Goal: Task Accomplishment & Management: Complete application form

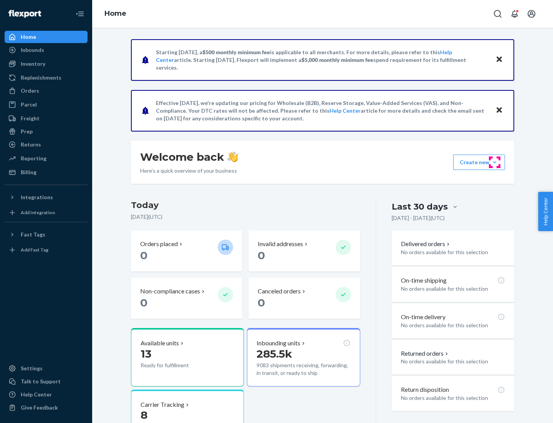
click at [495, 162] on button "Create new Create new inbound Create new order Create new product" at bounding box center [479, 161] width 52 height 15
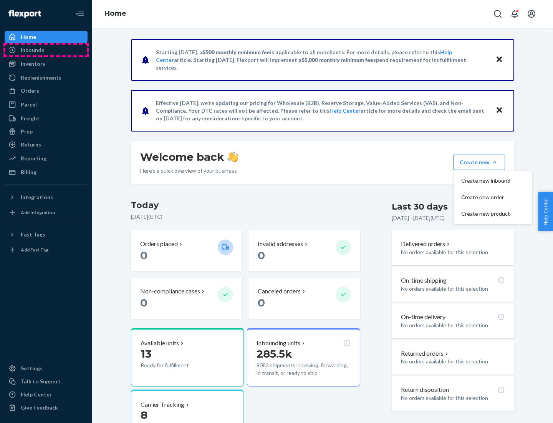
click at [46, 50] on div "Inbounds" at bounding box center [45, 50] width 81 height 11
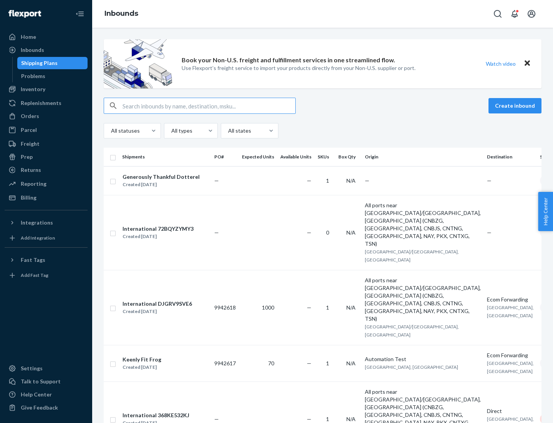
click at [516, 106] on button "Create inbound" at bounding box center [515, 105] width 53 height 15
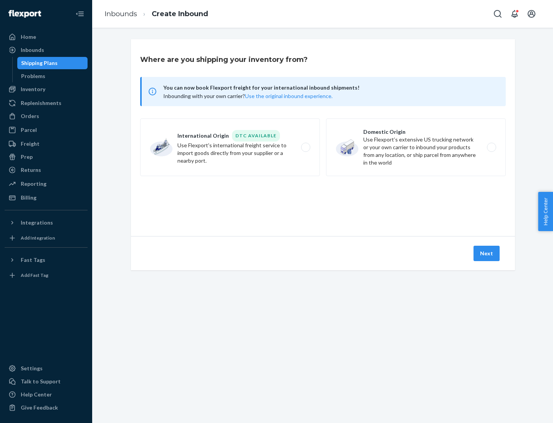
click at [416, 147] on label "Domestic Origin Use Flexport’s extensive US trucking network or your own carrie…" at bounding box center [416, 147] width 180 height 58
click at [491, 147] on input "Domestic Origin Use Flexport’s extensive US trucking network or your own carrie…" at bounding box center [493, 147] width 5 height 5
radio input "true"
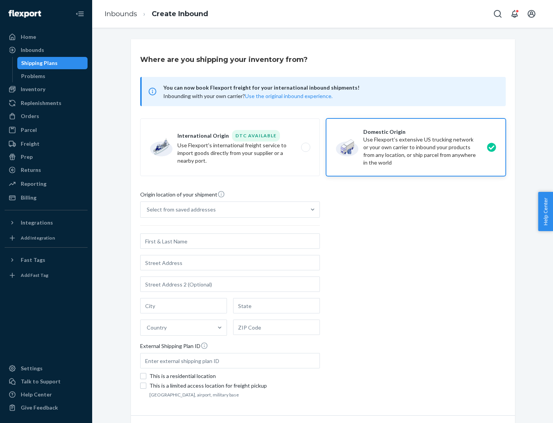
click at [179, 209] on div "Select from saved addresses" at bounding box center [181, 210] width 69 height 8
click at [148, 209] on input "Select from saved addresses" at bounding box center [147, 210] width 1 height 8
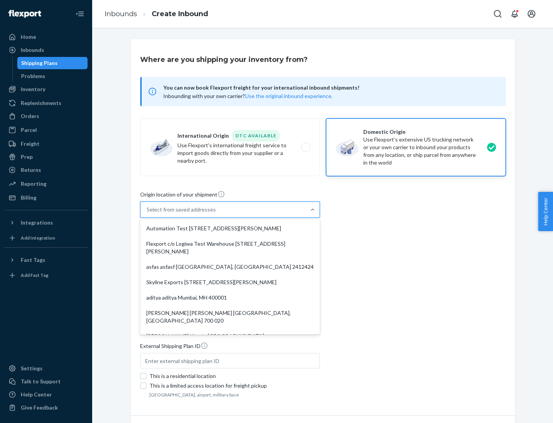
scroll to position [3, 0]
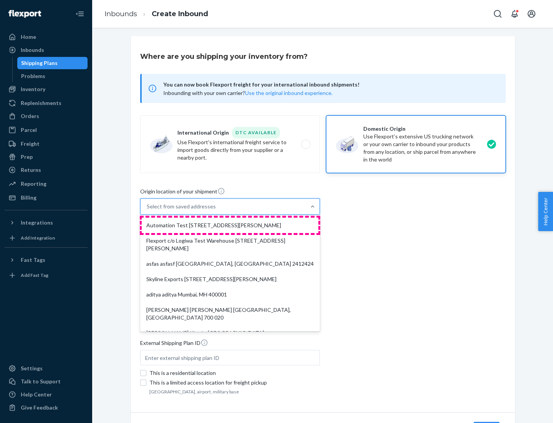
click at [230, 225] on div "Automation Test [STREET_ADDRESS][PERSON_NAME]" at bounding box center [230, 224] width 177 height 15
click at [148, 210] on input "option Automation Test [STREET_ADDRESS][PERSON_NAME]. 9 results available. Use …" at bounding box center [147, 206] width 1 height 8
type input "Automation Test"
type input "9th Floor"
type input "[GEOGRAPHIC_DATA]"
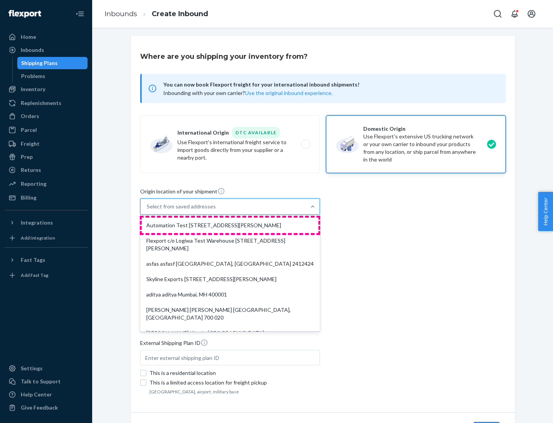
type input "CA"
type input "94104"
type input "[STREET_ADDRESS][PERSON_NAME]"
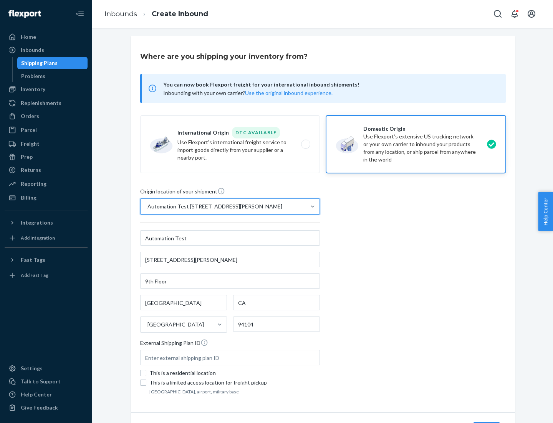
scroll to position [45, 0]
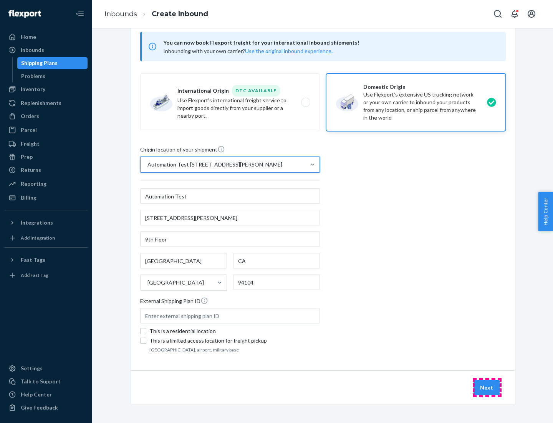
click at [487, 387] on button "Next" at bounding box center [487, 387] width 26 height 15
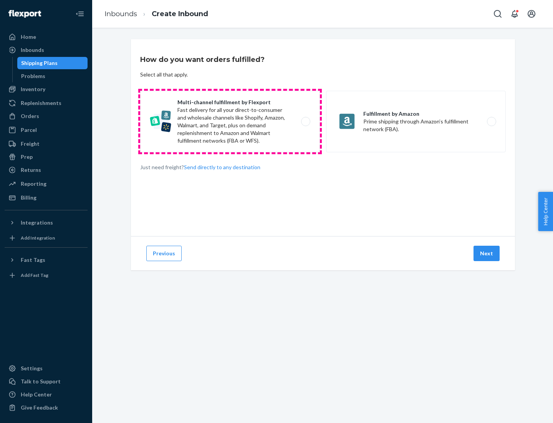
click at [230, 121] on label "Multi-channel fulfillment by Flexport Fast delivery for all your direct-to-cons…" at bounding box center [230, 121] width 180 height 61
click at [305, 121] on input "Multi-channel fulfillment by Flexport Fast delivery for all your direct-to-cons…" at bounding box center [307, 121] width 5 height 5
radio input "true"
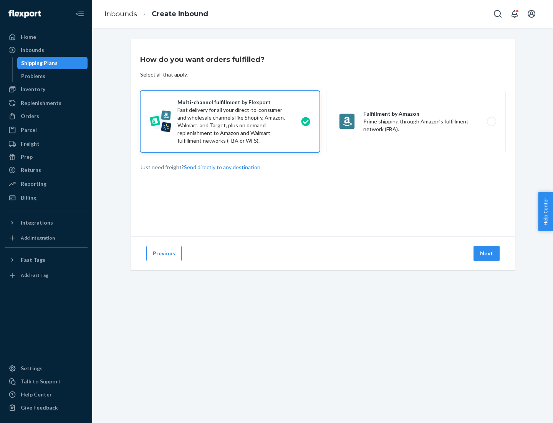
click at [487, 253] on button "Next" at bounding box center [487, 253] width 26 height 15
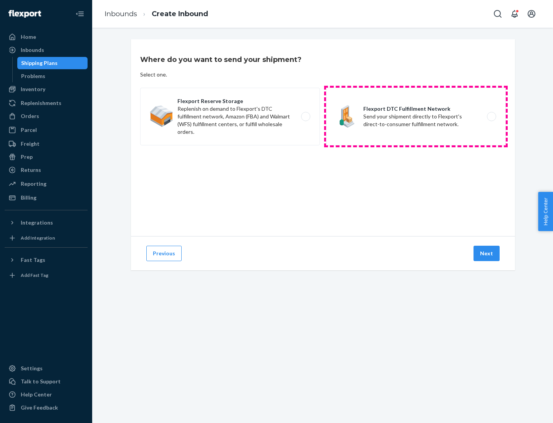
click at [416, 116] on label "Flexport DTC Fulfillment Network Send your shipment directly to Flexport's dire…" at bounding box center [416, 117] width 180 height 58
click at [491, 116] on input "Flexport DTC Fulfillment Network Send your shipment directly to Flexport's dire…" at bounding box center [493, 116] width 5 height 5
radio input "true"
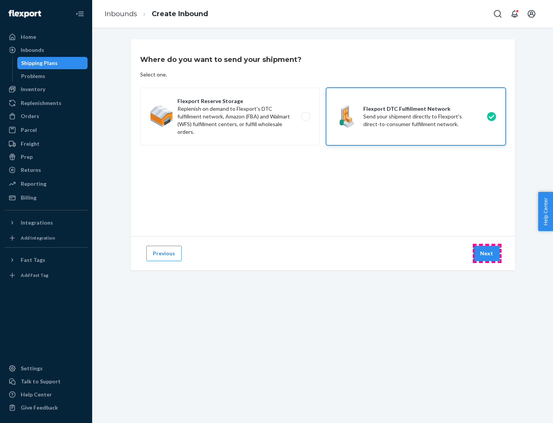
click at [487, 253] on button "Next" at bounding box center [487, 253] width 26 height 15
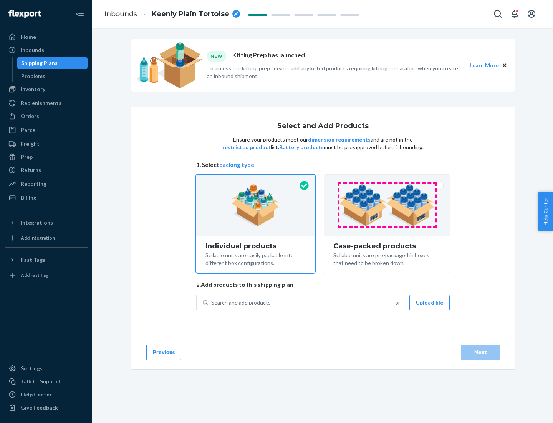
click at [387, 205] on img at bounding box center [387, 205] width 96 height 42
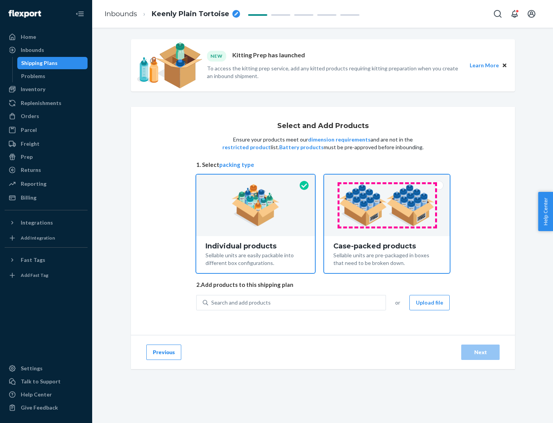
click at [387, 179] on input "Case-packed products Sellable units are pre-packaged in boxes that need to be b…" at bounding box center [387, 176] width 5 height 5
radio input "true"
radio input "false"
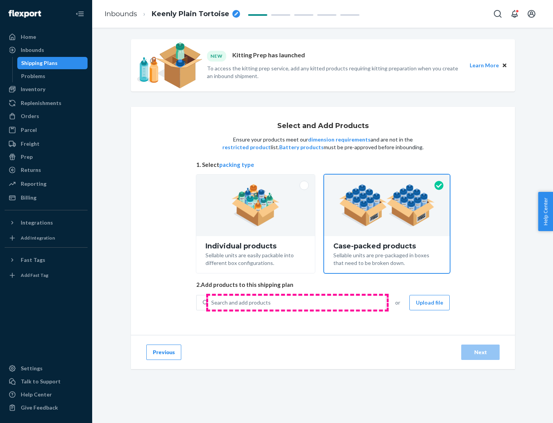
click at [297, 302] on div "Search and add products" at bounding box center [297, 302] width 178 height 14
click at [212, 302] on input "Search and add products" at bounding box center [211, 303] width 1 height 8
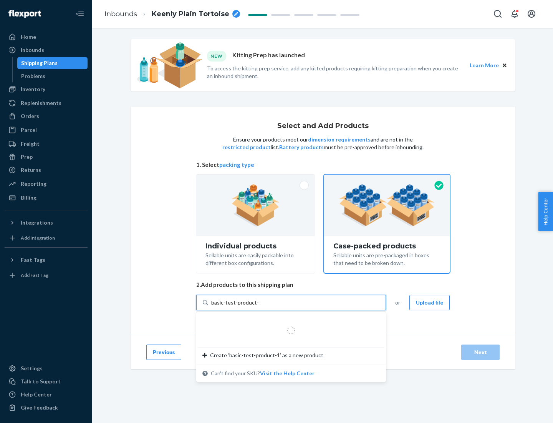
type input "basic-test-product-1"
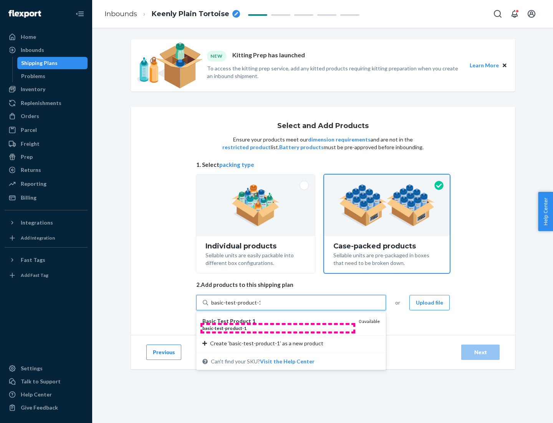
click at [278, 328] on div "basic - test - product - 1" at bounding box center [277, 328] width 150 height 7
click at [261, 306] on input "basic-test-product-1" at bounding box center [235, 303] width 49 height 8
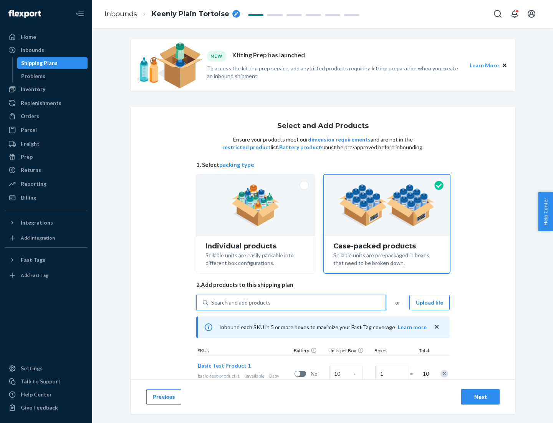
scroll to position [28, 0]
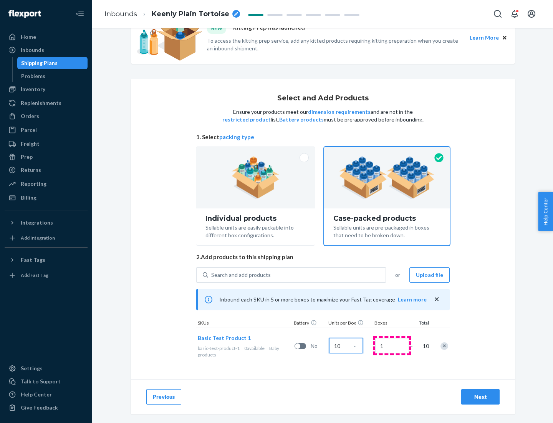
type input "10"
type input "7"
click at [481, 397] on div "Next" at bounding box center [480, 397] width 25 height 8
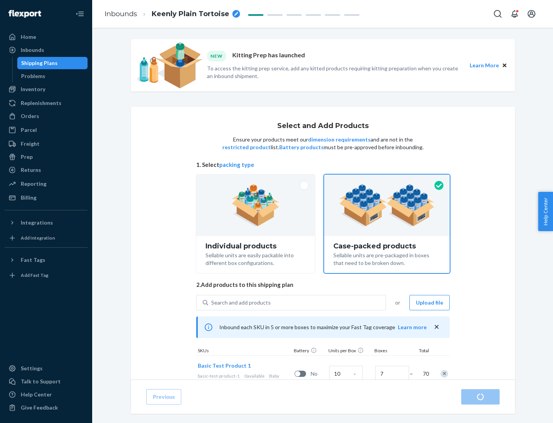
radio input "true"
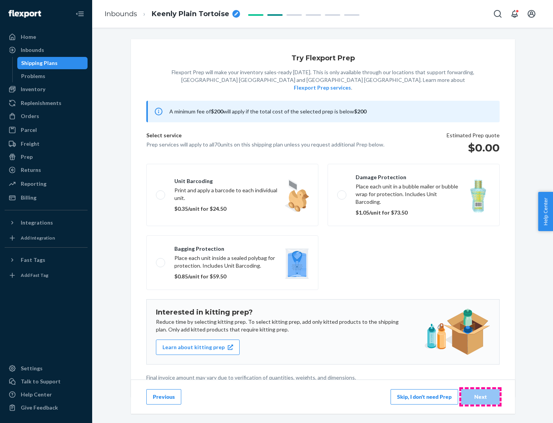
scroll to position [2, 0]
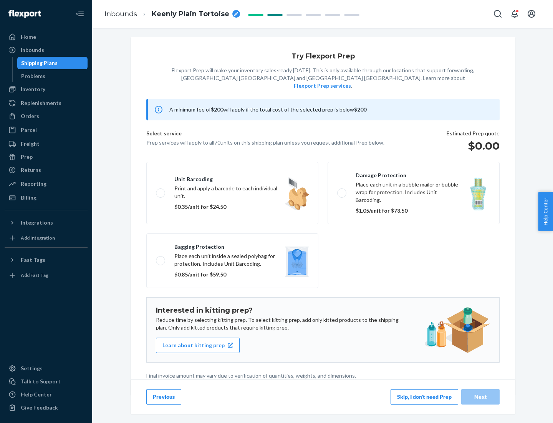
click at [232, 245] on label "Bagging protection Place each unit inside a sealed polybag for protection. Incl…" at bounding box center [232, 260] width 172 height 55
click at [161, 258] on input "Bagging protection Place each unit inside a sealed polybag for protection. Incl…" at bounding box center [158, 260] width 5 height 5
checkbox input "true"
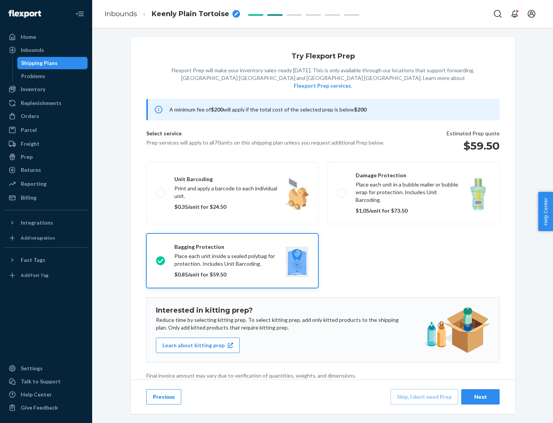
click at [481, 396] on div "Next" at bounding box center [480, 397] width 25 height 8
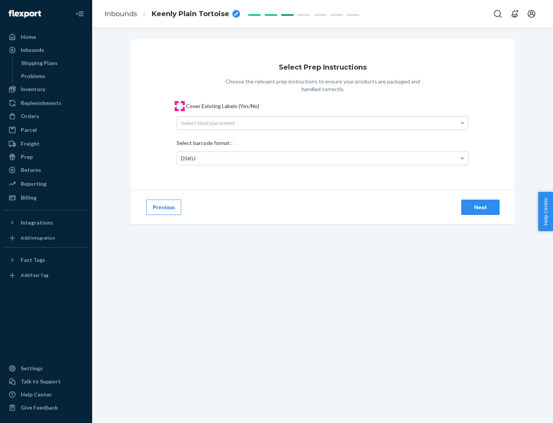
click at [180, 106] on input "Cover Existing Labels (Yes/No)" at bounding box center [180, 106] width 6 height 6
checkbox input "true"
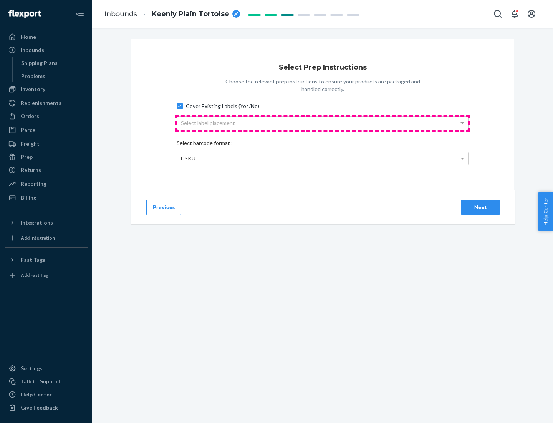
click at [323, 123] on div "Select label placement" at bounding box center [322, 122] width 291 height 13
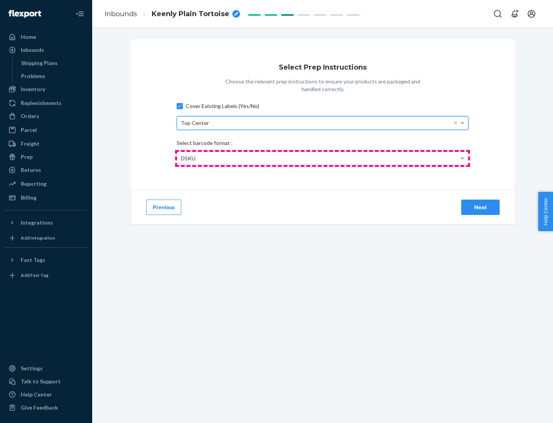
click at [323, 158] on div "DSKU" at bounding box center [322, 158] width 291 height 13
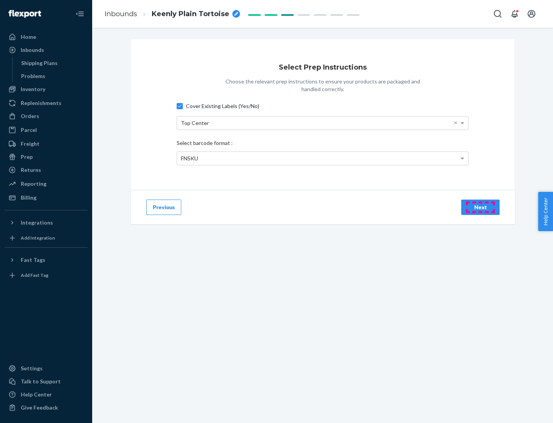
click at [481, 207] on div "Next" at bounding box center [480, 207] width 25 height 8
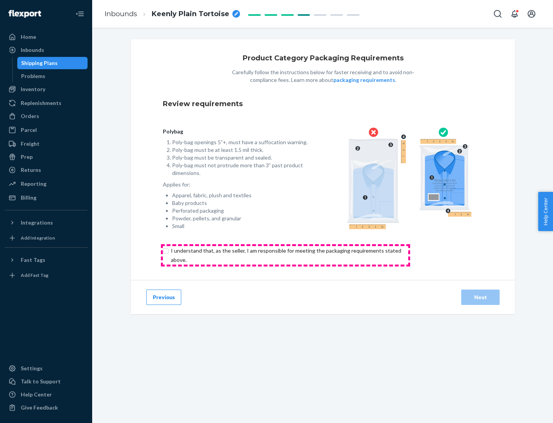
click at [285, 255] on input "checkbox" at bounding box center [291, 255] width 256 height 18
checkbox input "true"
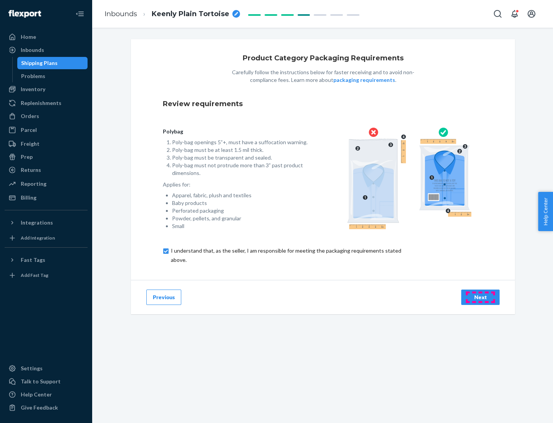
click at [481, 297] on div "Next" at bounding box center [480, 297] width 25 height 8
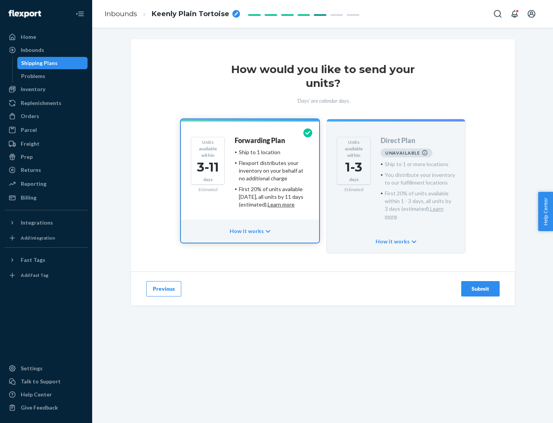
click at [261, 140] on h4 "Forwarding Plan" at bounding box center [260, 141] width 50 height 8
click at [481, 285] on div "Submit" at bounding box center [480, 289] width 25 height 8
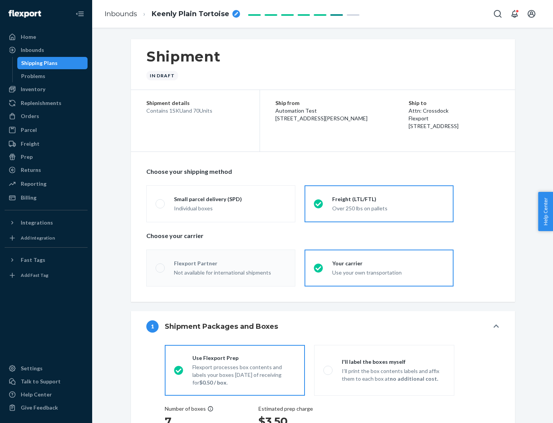
radio input "true"
radio input "false"
radio input "true"
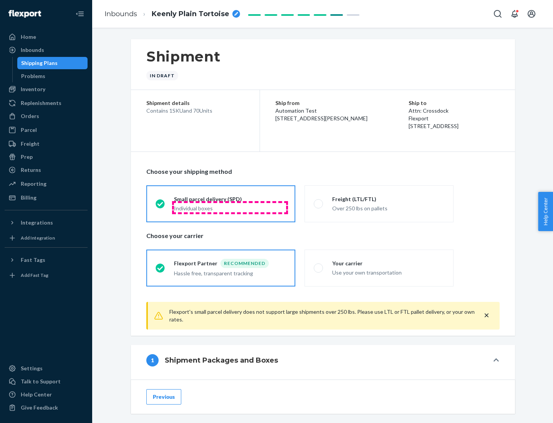
click at [230, 207] on div "Individual boxes" at bounding box center [230, 208] width 112 height 8
click at [161, 206] on input "Small parcel delivery (SPD) Individual boxes" at bounding box center [158, 203] width 5 height 5
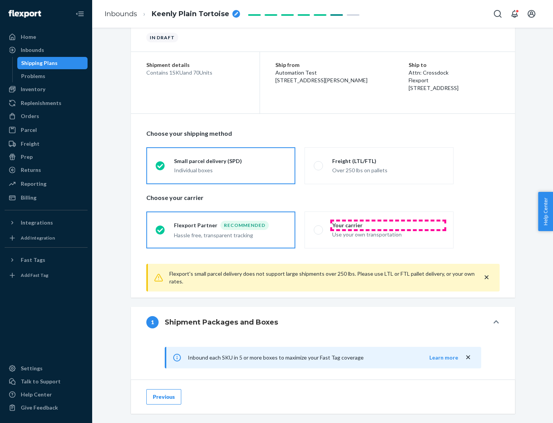
click at [388, 225] on div "Your carrier" at bounding box center [388, 225] width 112 height 8
click at [319, 227] on input "Your carrier Use your own transportation" at bounding box center [316, 229] width 5 height 5
radio input "true"
radio input "false"
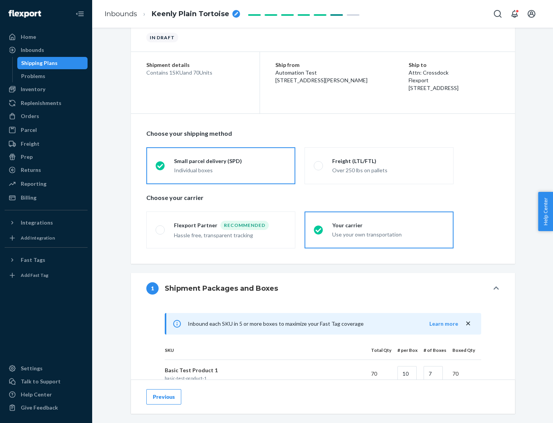
scroll to position [186, 0]
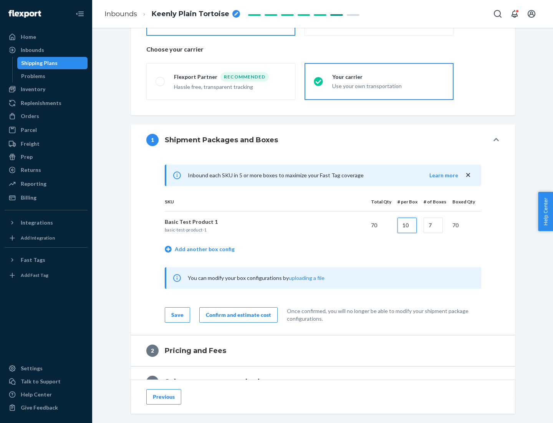
type input "10"
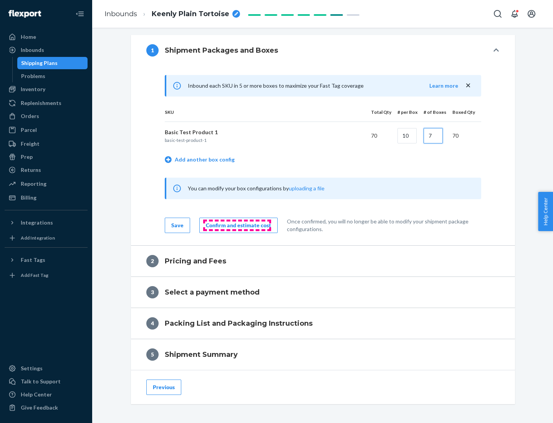
type input "7"
click at [237, 225] on div "Confirm and estimate cost" at bounding box center [238, 225] width 65 height 8
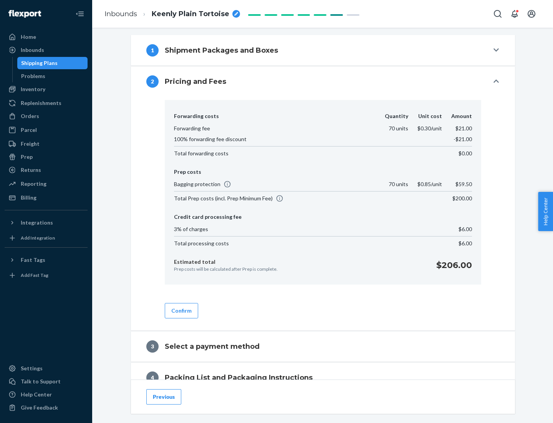
scroll to position [312, 0]
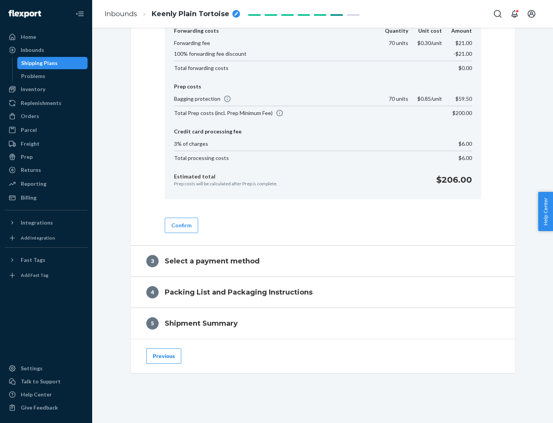
click at [181, 225] on button "Confirm" at bounding box center [181, 224] width 33 height 15
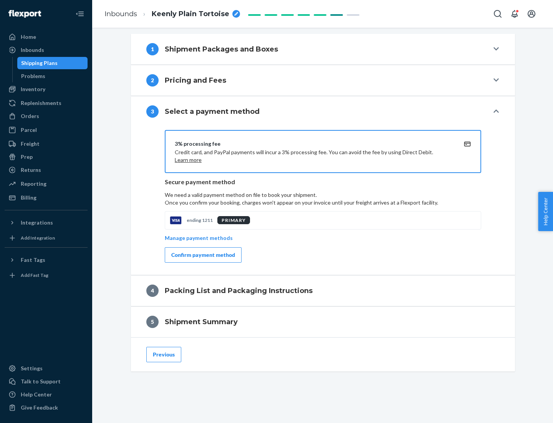
scroll to position [277, 0]
click at [202, 255] on div "Confirm payment method" at bounding box center [203, 255] width 64 height 8
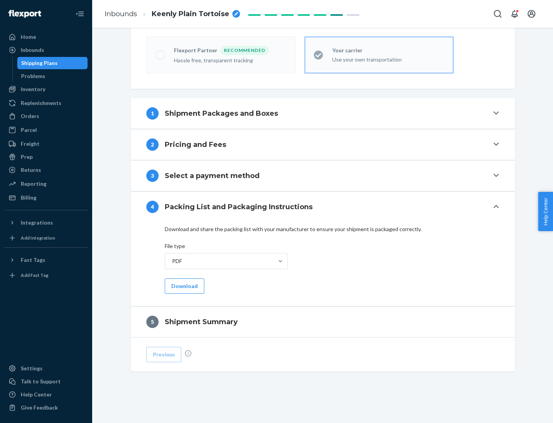
scroll to position [213, 0]
click at [184, 285] on button "Download" at bounding box center [185, 285] width 40 height 15
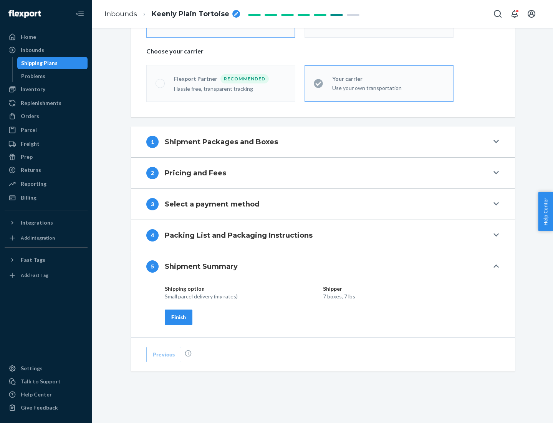
scroll to position [184, 0]
